Goal: Navigation & Orientation: Find specific page/section

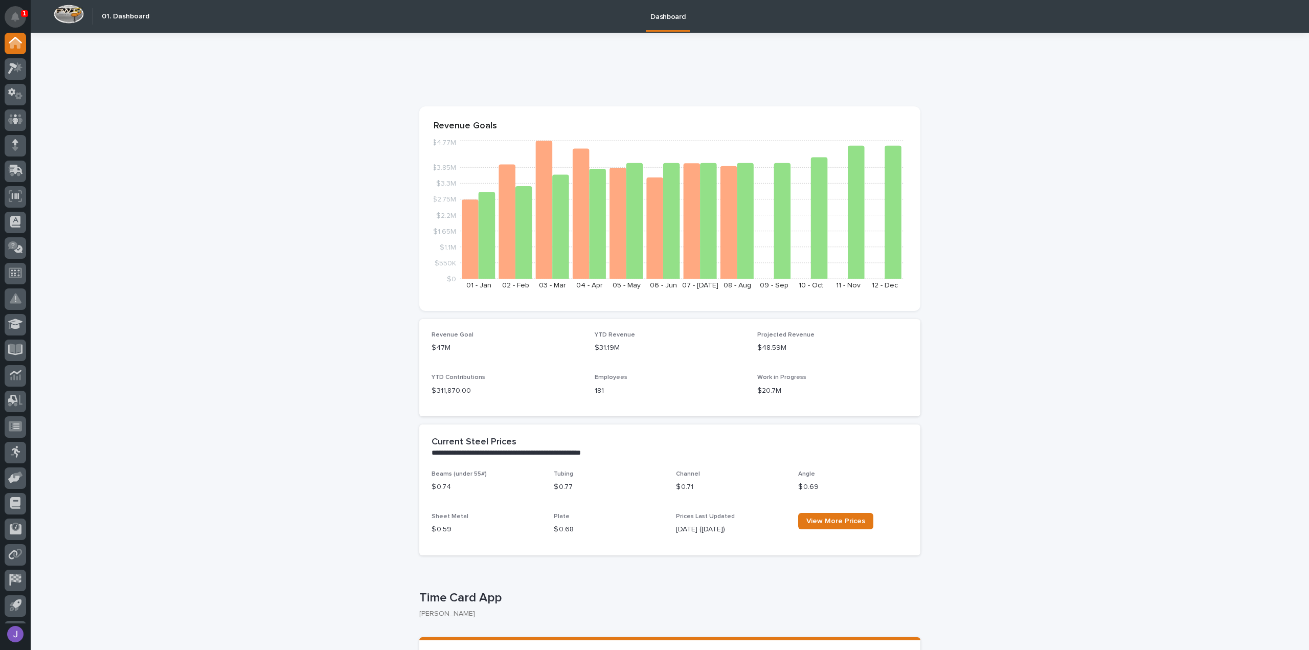
click at [21, 11] on button "Notifications" at bounding box center [15, 16] width 21 height 21
click at [15, 71] on icon at bounding box center [15, 68] width 15 height 12
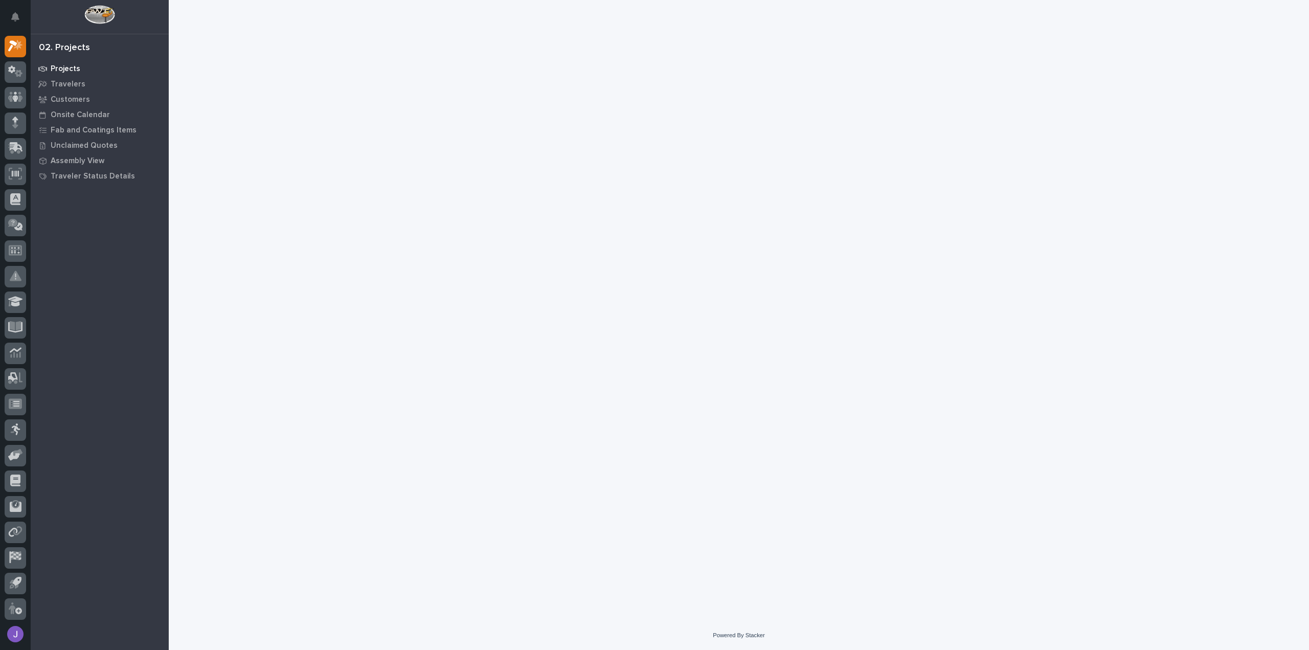
click at [62, 71] on p "Projects" at bounding box center [66, 68] width 30 height 9
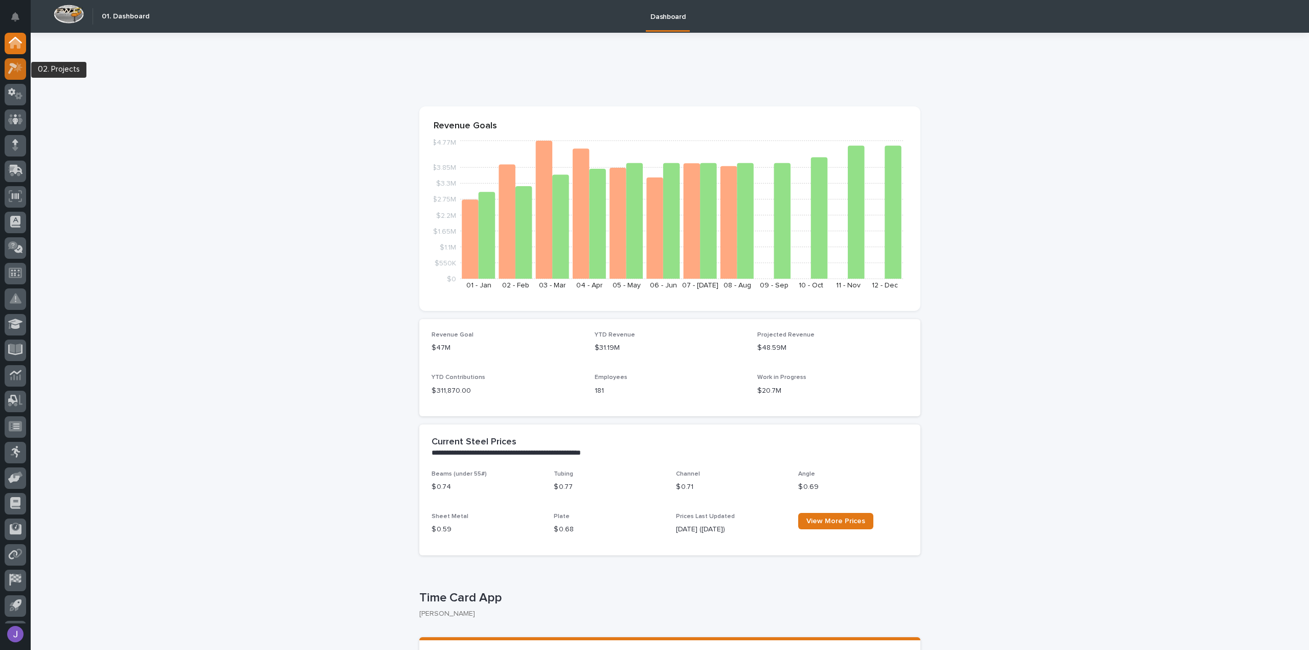
click at [18, 74] on div at bounding box center [15, 68] width 21 height 21
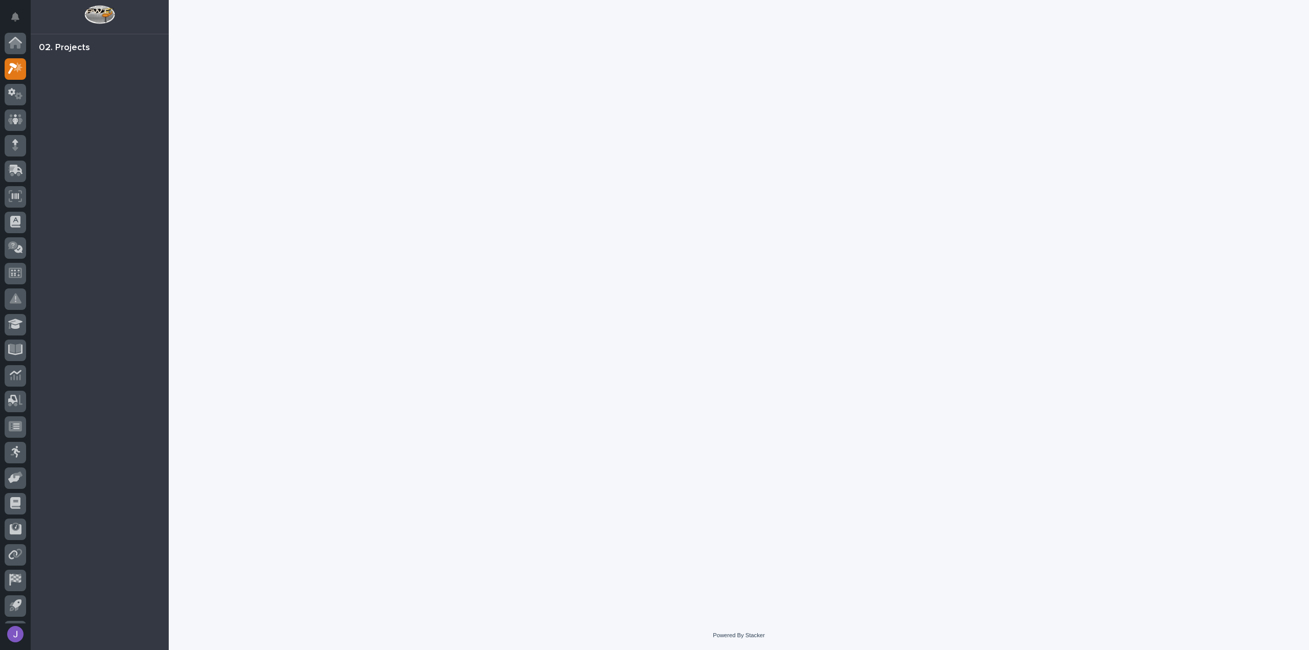
scroll to position [22, 0]
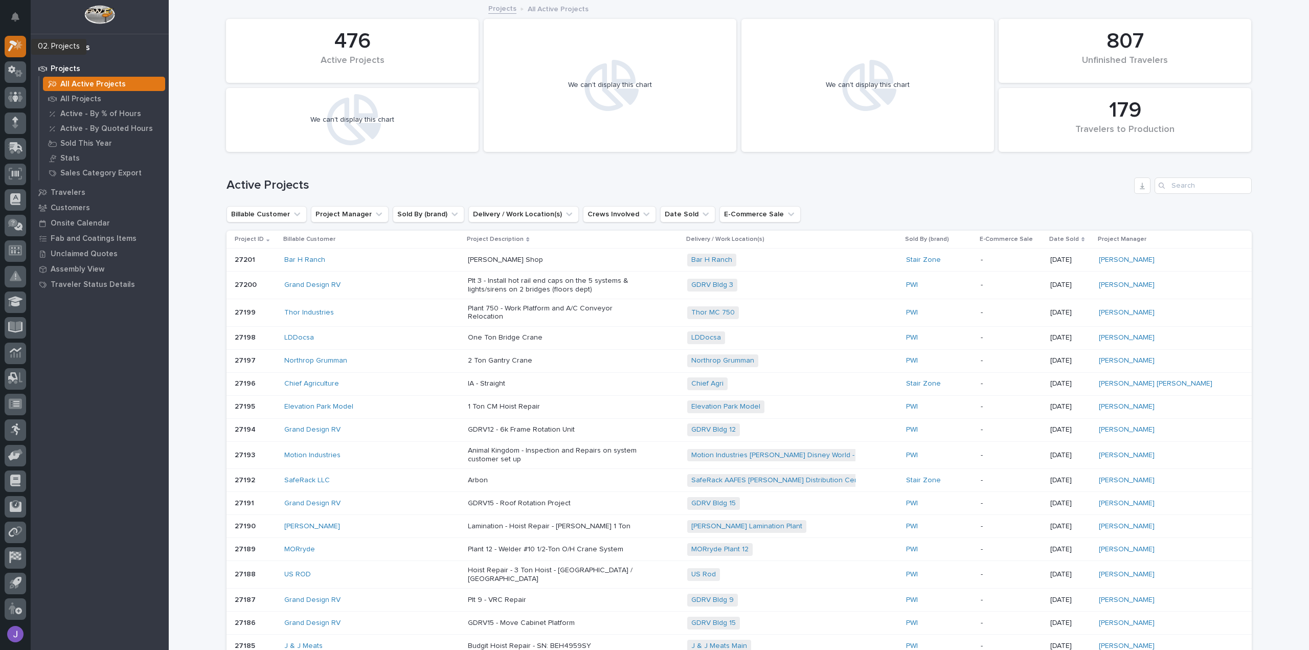
click at [12, 46] on icon at bounding box center [12, 46] width 9 height 11
click at [21, 76] on icon at bounding box center [15, 71] width 15 height 12
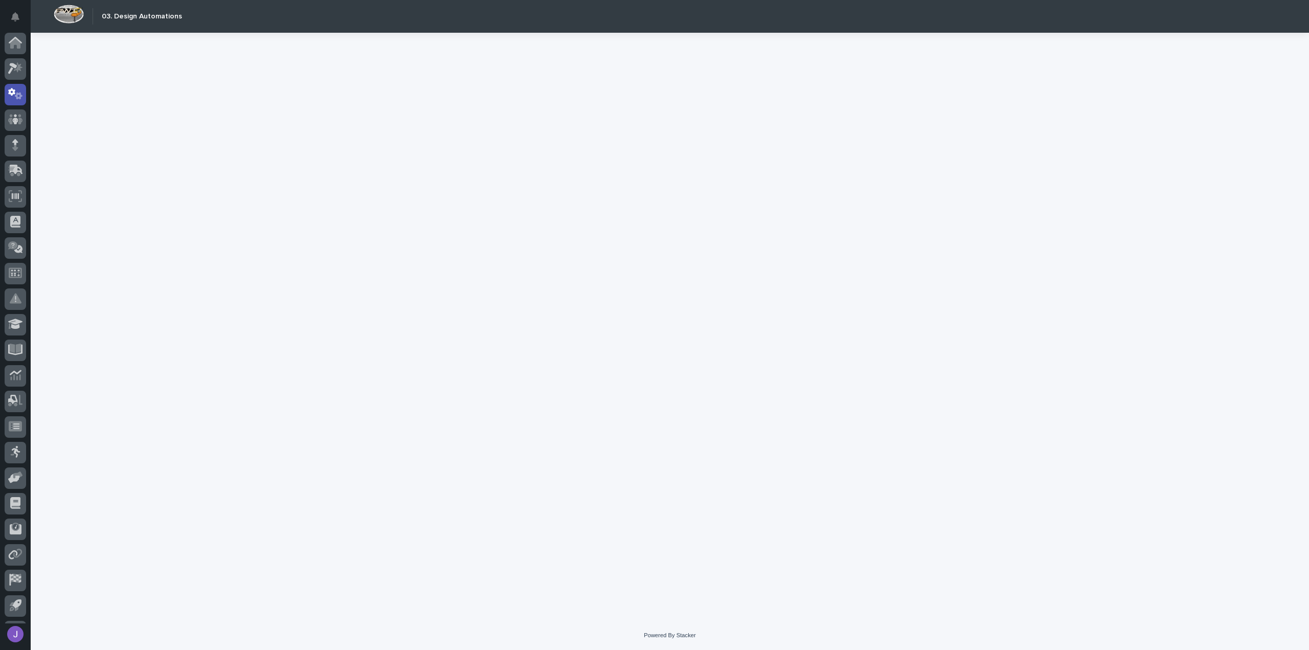
scroll to position [22, 0]
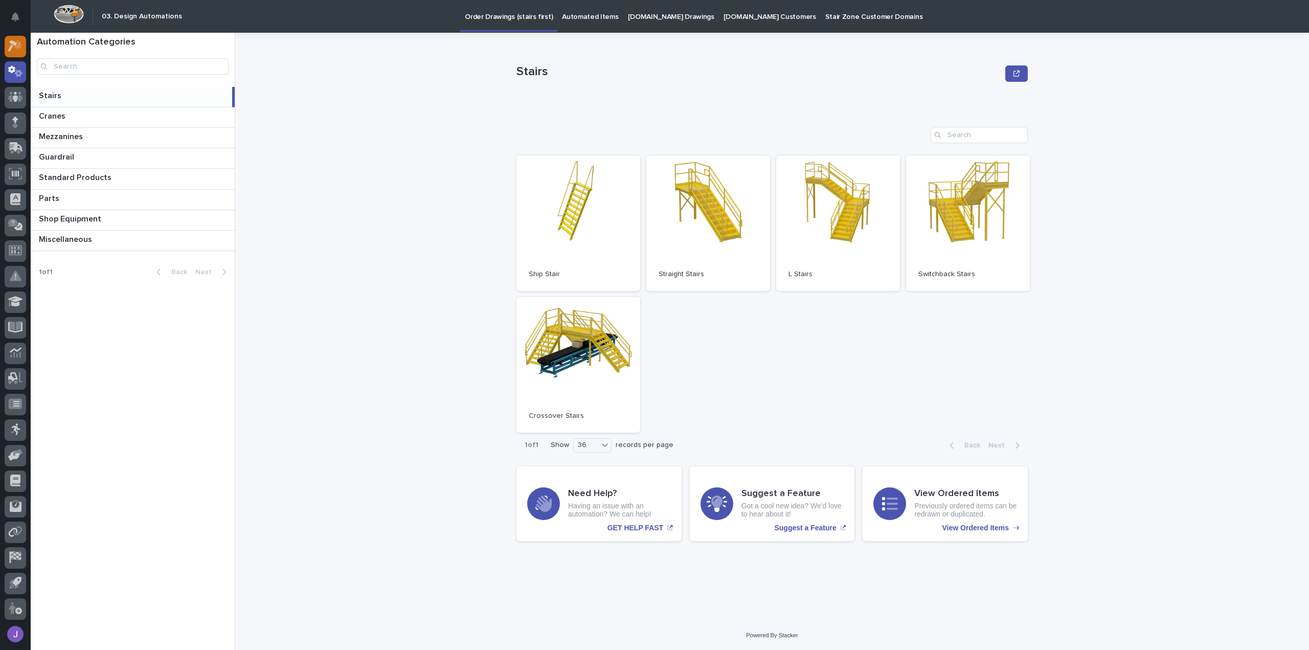
click at [21, 52] on div at bounding box center [15, 46] width 21 height 21
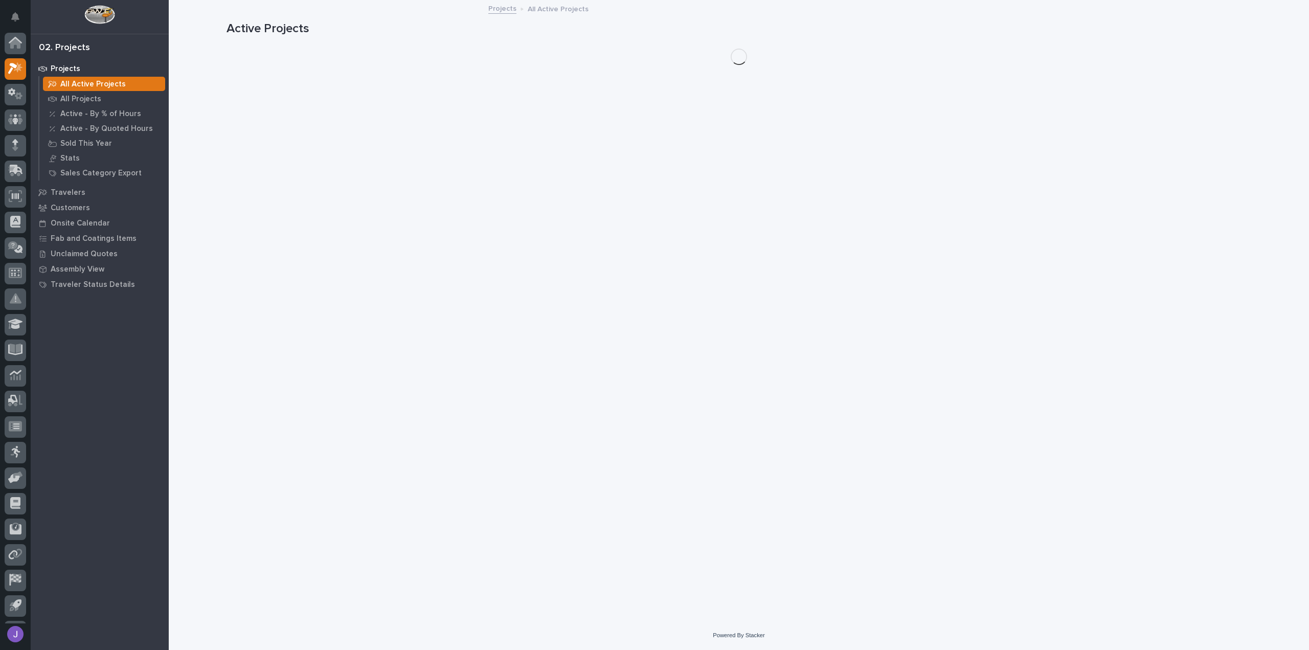
scroll to position [22, 0]
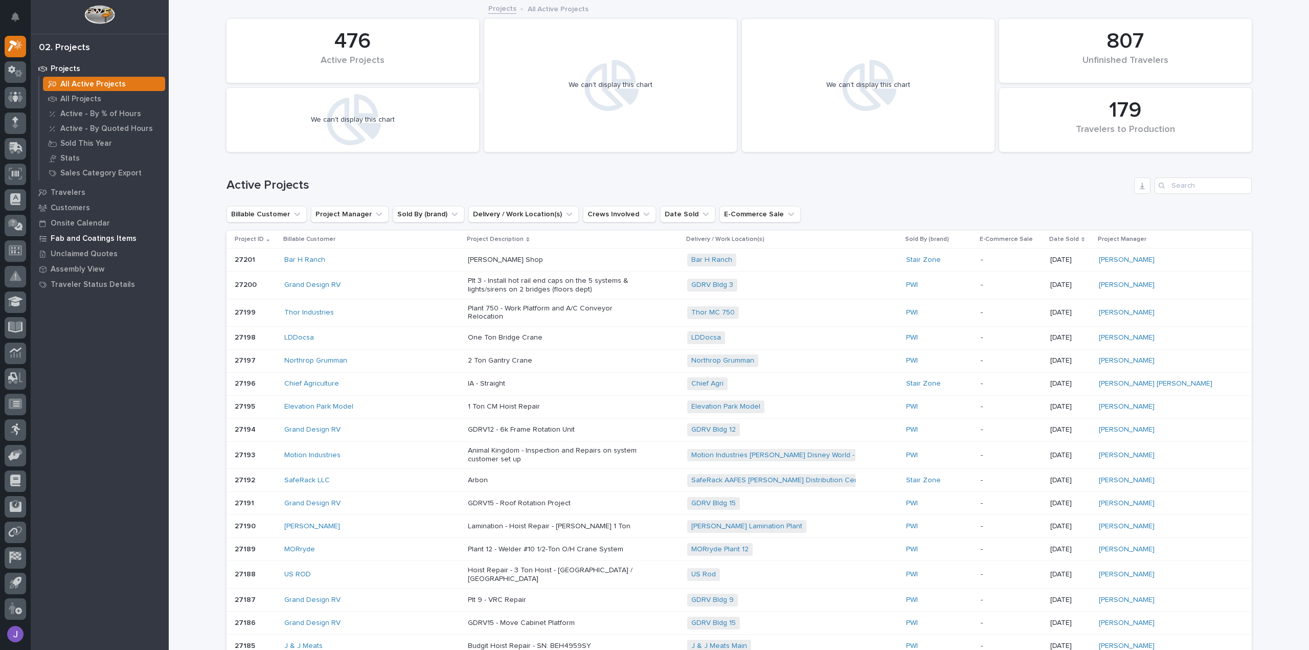
click at [70, 240] on p "Fab and Coatings Items" at bounding box center [94, 238] width 86 height 9
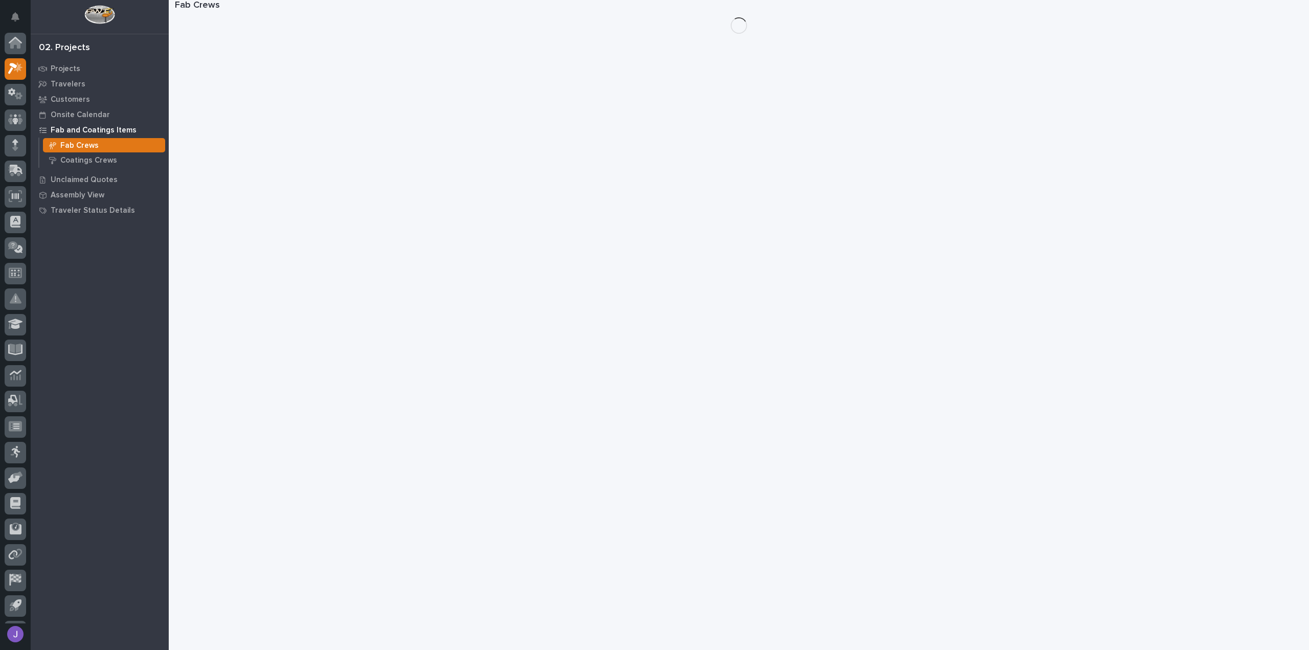
scroll to position [22, 0]
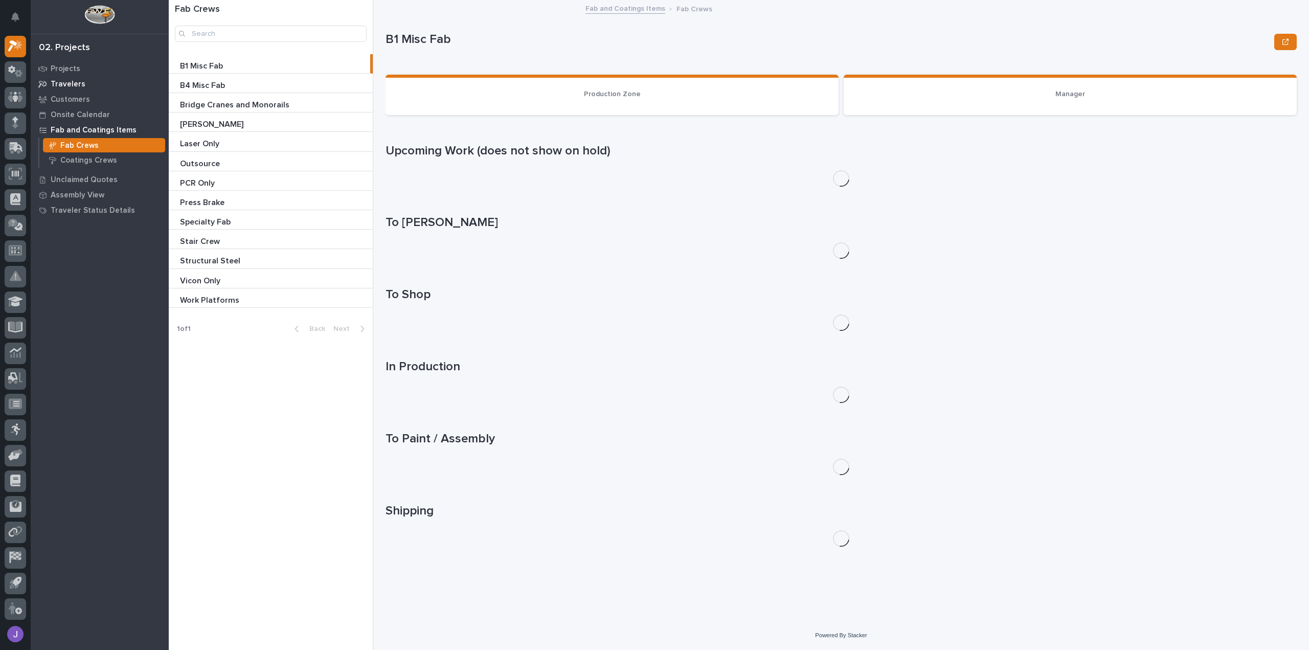
click at [71, 84] on p "Travelers" at bounding box center [68, 84] width 35 height 9
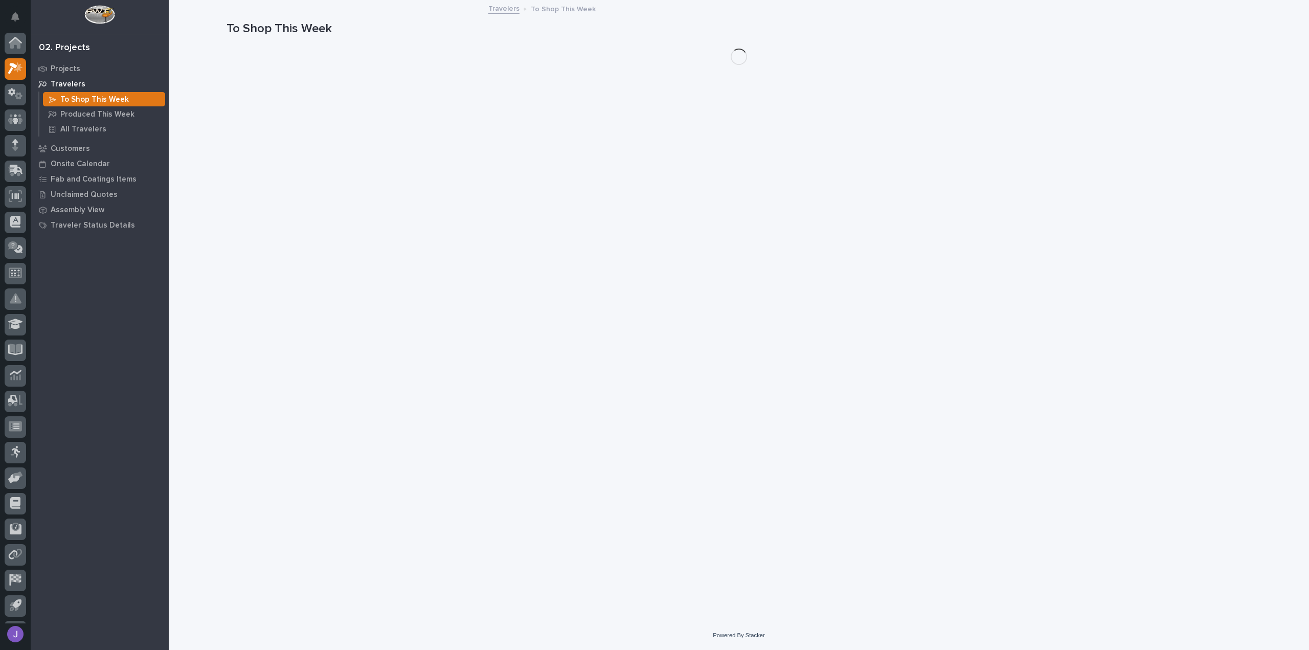
scroll to position [22, 0]
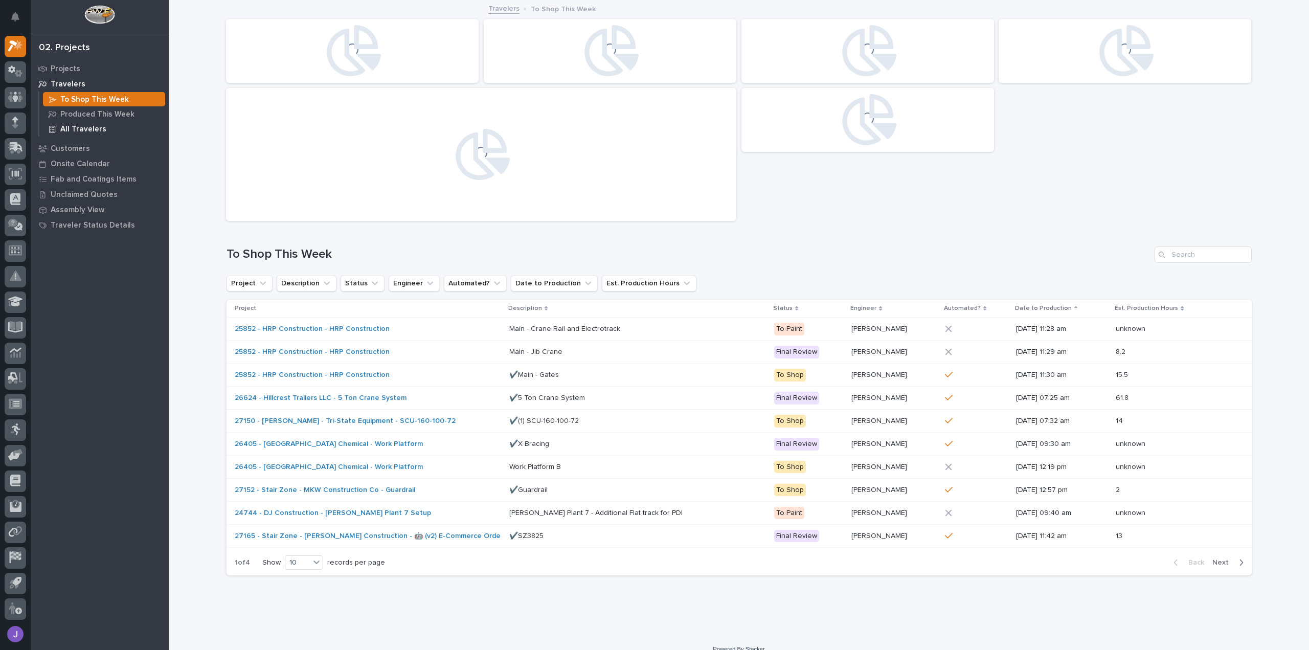
click at [80, 130] on p "All Travelers" at bounding box center [83, 129] width 46 height 9
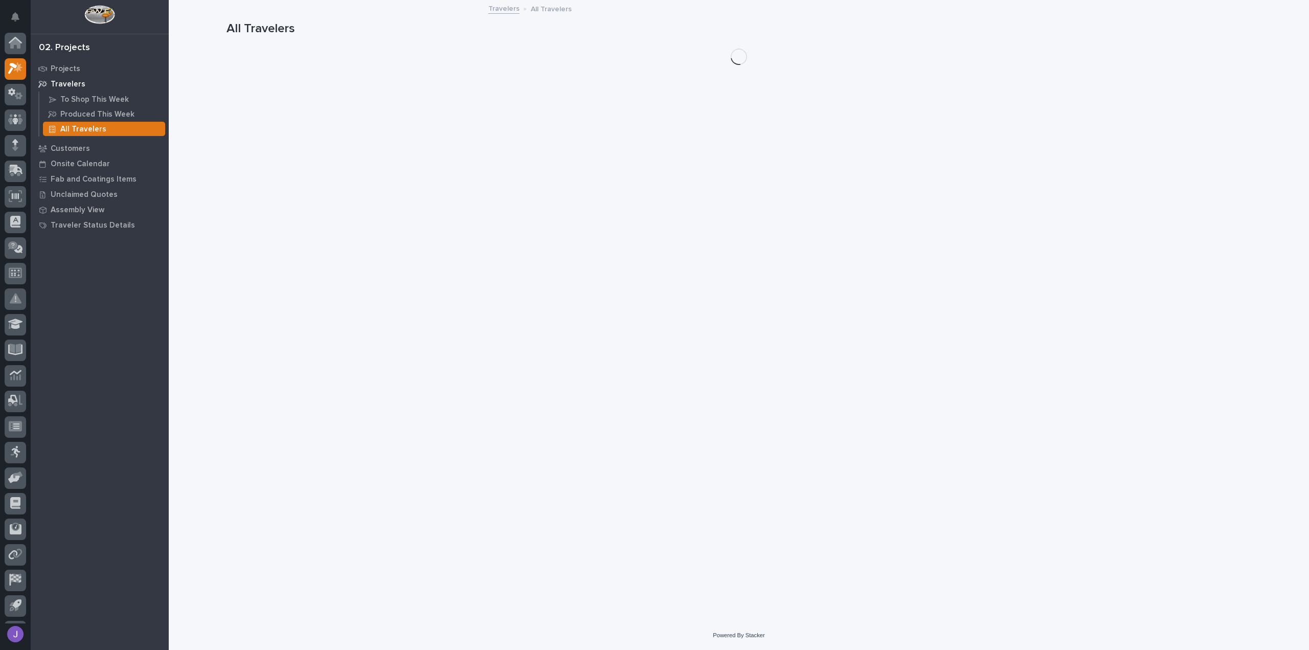
scroll to position [22, 0]
